Goal: Information Seeking & Learning: Find specific fact

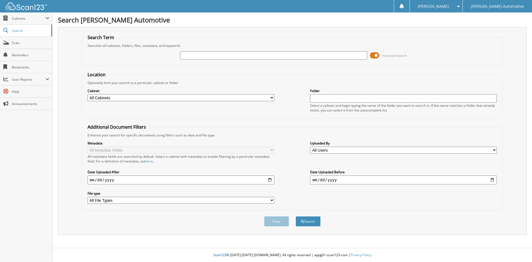
click at [224, 52] on input "text" at bounding box center [273, 55] width 187 height 8
type input "[PERSON_NAME]"
click at [296, 216] on button "Search" at bounding box center [308, 221] width 25 height 10
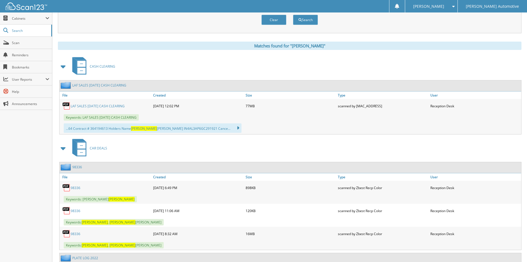
scroll to position [222, 0]
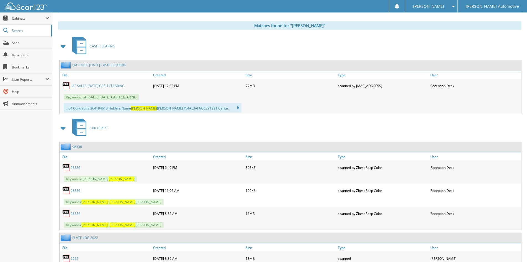
click at [75, 214] on link "98336" at bounding box center [76, 213] width 10 height 5
